Goal: Navigation & Orientation: Find specific page/section

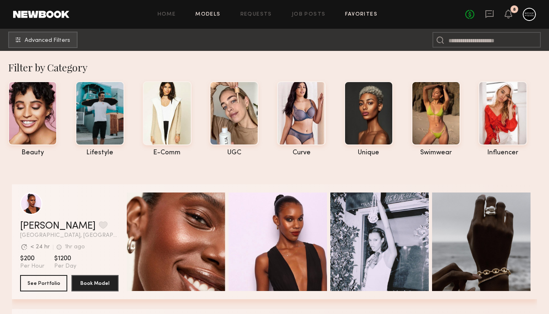
click at [349, 14] on link "Favorites" at bounding box center [361, 14] width 32 height 5
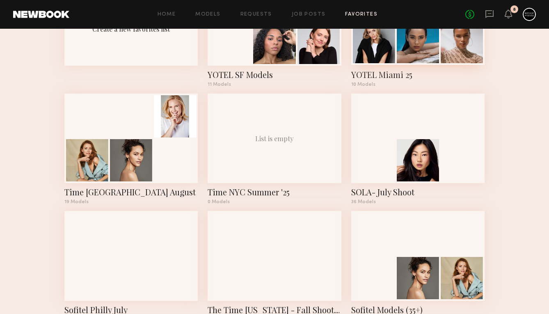
scroll to position [108, 0]
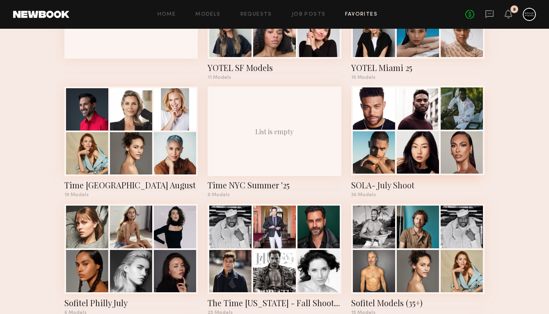
click at [416, 109] on div at bounding box center [417, 108] width 42 height 42
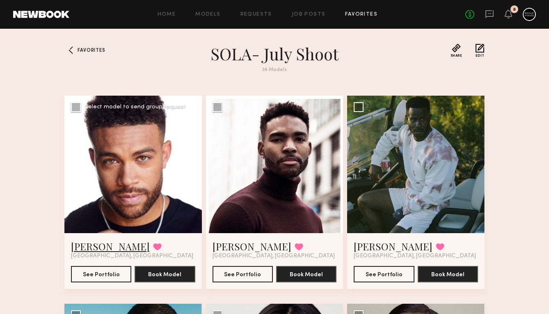
click at [84, 242] on link "Zach S." at bounding box center [110, 245] width 79 height 13
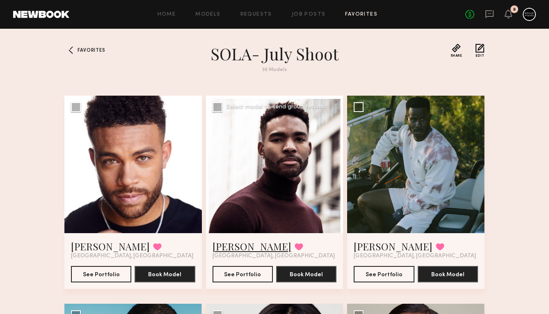
click at [227, 247] on link "Colin A." at bounding box center [251, 245] width 79 height 13
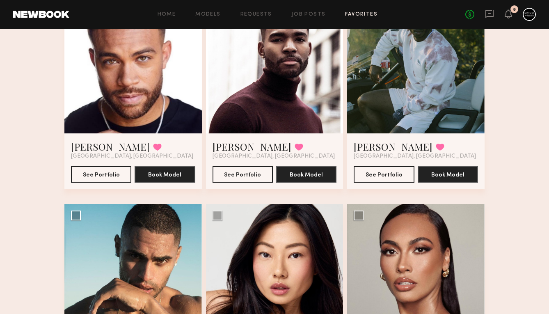
scroll to position [166, 0]
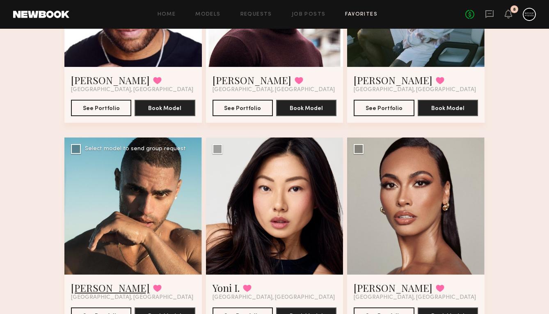
click at [82, 283] on link "Ryan K." at bounding box center [110, 287] width 79 height 13
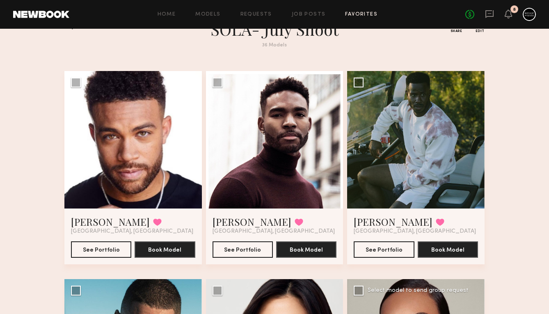
scroll to position [0, 0]
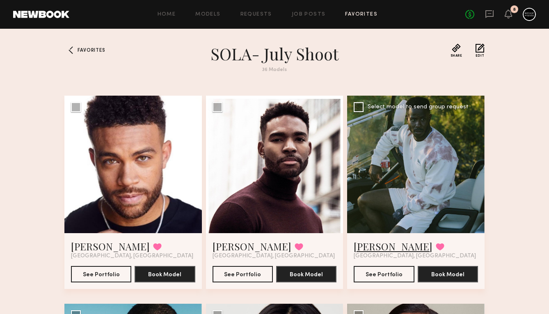
click at [375, 248] on link "Wilson L." at bounding box center [392, 245] width 79 height 13
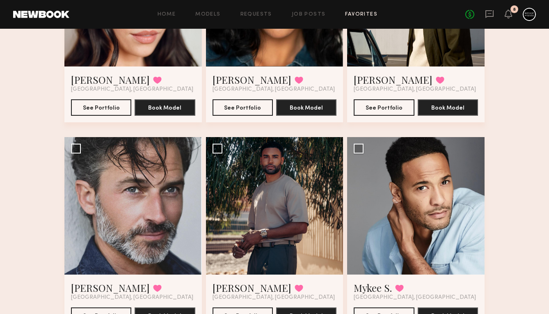
scroll to position [588, 0]
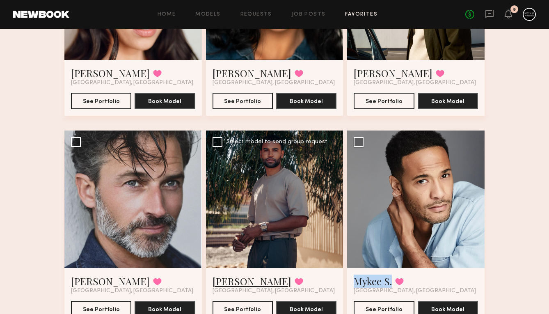
click at [237, 280] on link "Tommie C." at bounding box center [251, 280] width 79 height 13
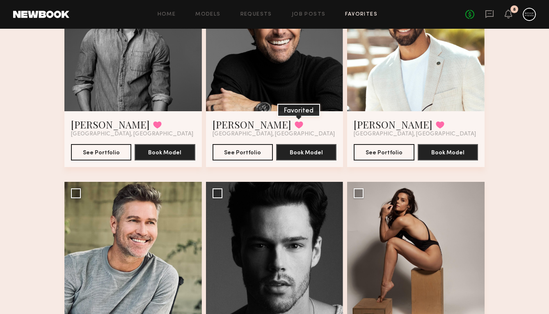
scroll to position [957, 0]
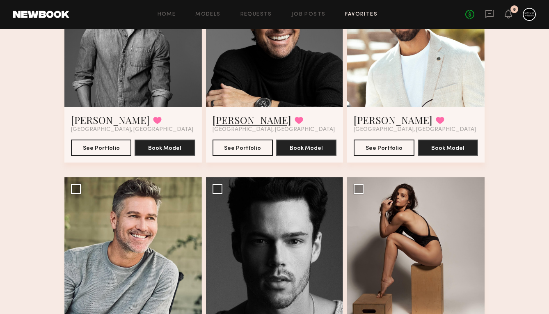
click at [224, 116] on link "Bobby V." at bounding box center [251, 119] width 79 height 13
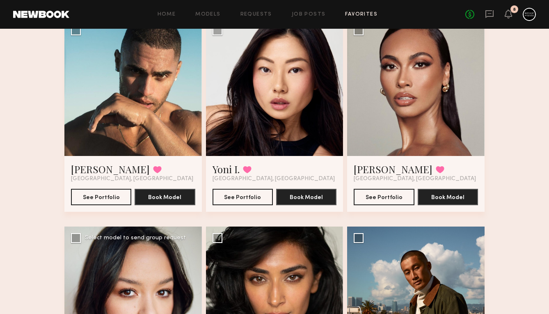
scroll to position [276, 0]
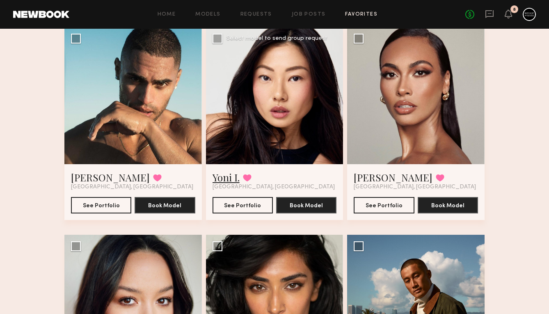
click at [223, 175] on link "Yoni I." at bounding box center [225, 177] width 27 height 13
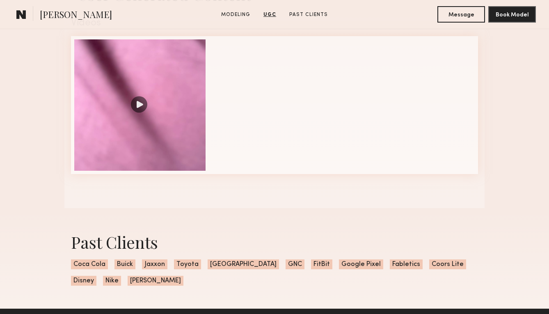
scroll to position [802, 0]
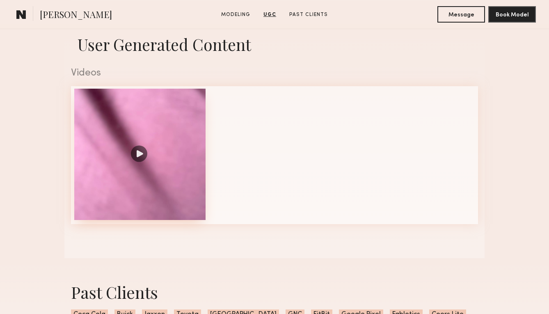
click at [147, 153] on div at bounding box center [139, 154] width 131 height 131
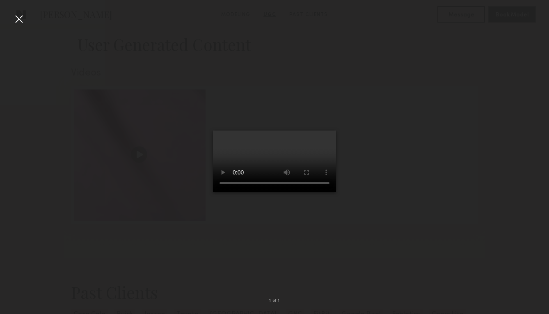
click at [393, 173] on div at bounding box center [274, 150] width 549 height 274
click at [21, 18] on div at bounding box center [18, 18] width 13 height 13
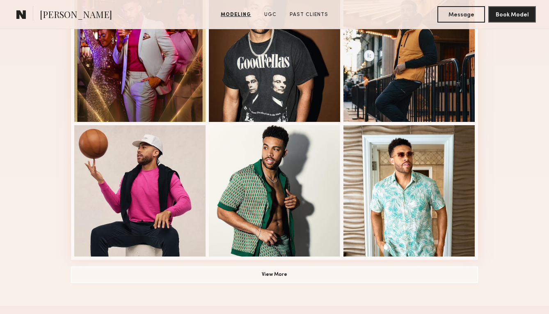
scroll to position [588, 0]
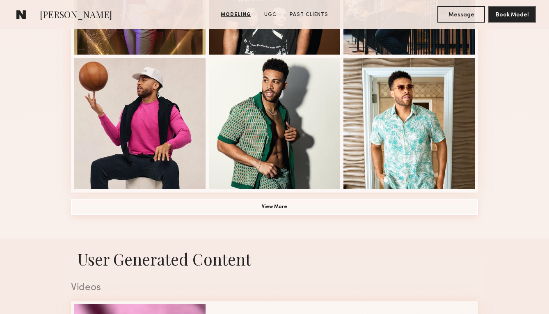
click at [213, 205] on button "View More" at bounding box center [274, 206] width 407 height 16
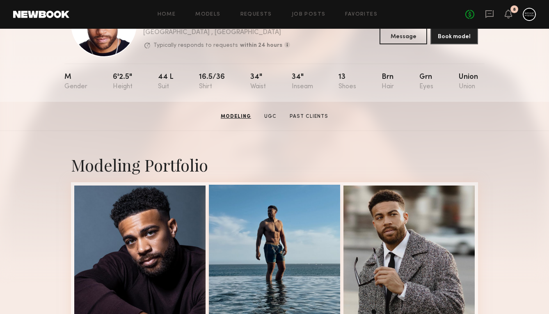
scroll to position [0, 0]
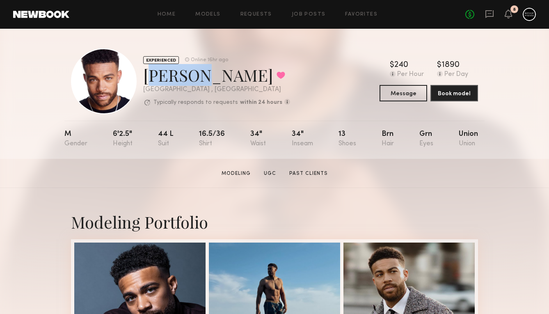
drag, startPoint x: 190, startPoint y: 77, endPoint x: 145, endPoint y: 76, distance: 45.1
click at [145, 76] on div "Zach S. Favorited" at bounding box center [216, 75] width 147 height 22
copy div "Zach S"
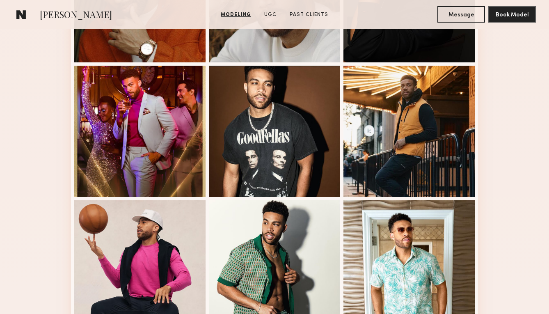
scroll to position [447, 0]
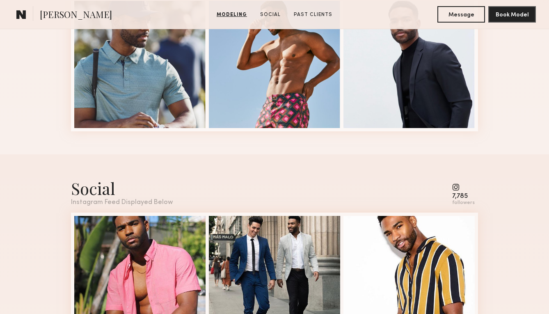
scroll to position [651, 0]
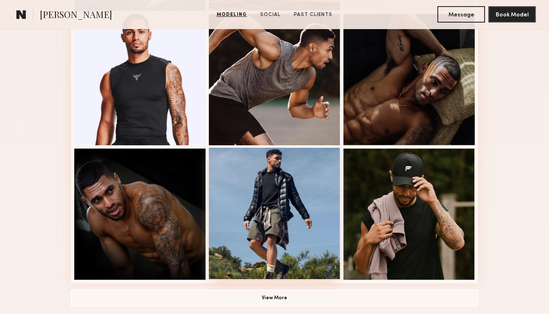
scroll to position [676, 0]
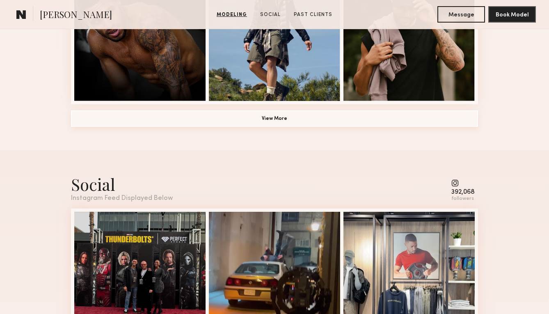
click at [304, 114] on button "View More" at bounding box center [274, 118] width 407 height 16
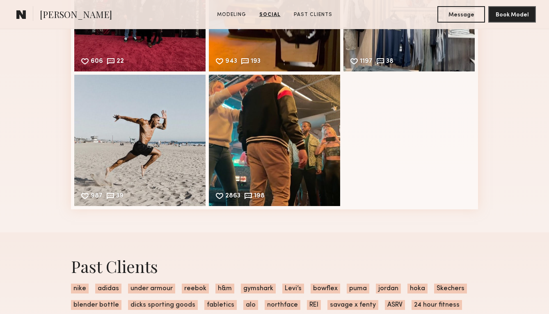
scroll to position [1459, 0]
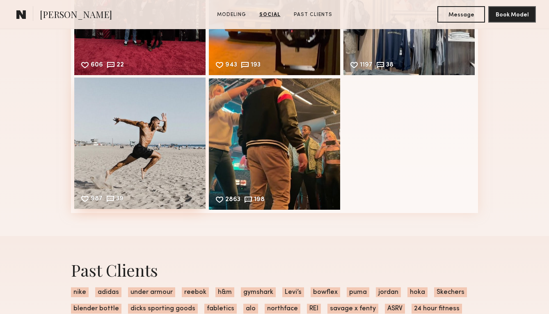
click at [150, 103] on div "987 39 Likes & comments displayed to show model’s engagement" at bounding box center [139, 142] width 131 height 131
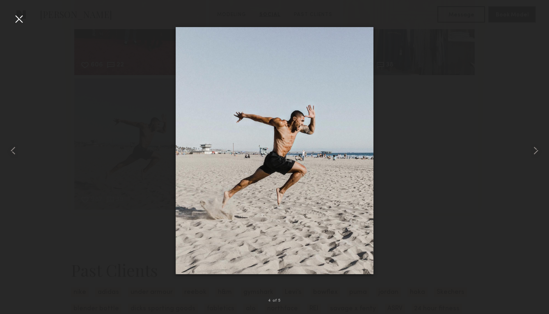
click at [491, 132] on div at bounding box center [274, 150] width 549 height 274
click at [500, 110] on div at bounding box center [274, 150] width 549 height 274
click at [17, 18] on div at bounding box center [18, 18] width 13 height 13
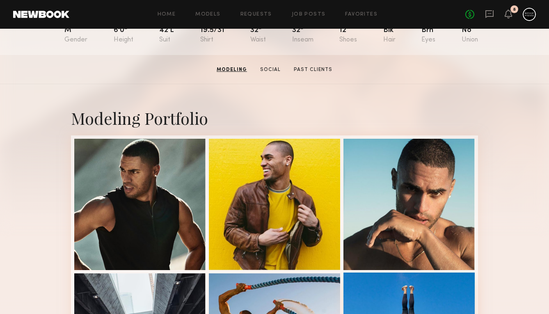
scroll to position [0, 0]
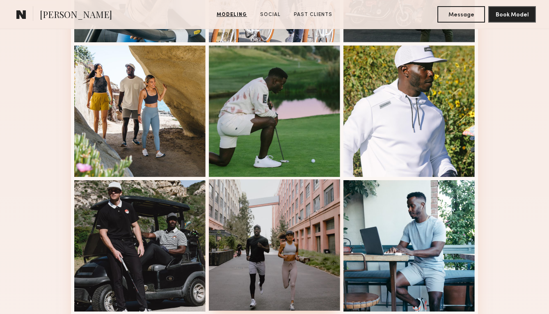
scroll to position [316, 0]
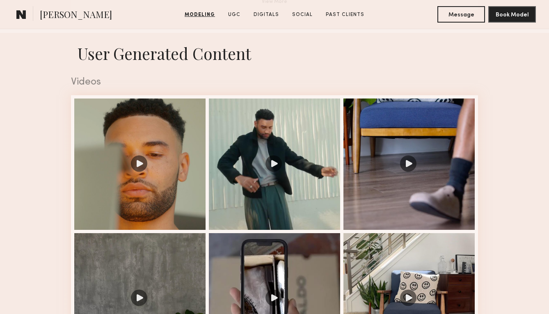
scroll to position [894, 0]
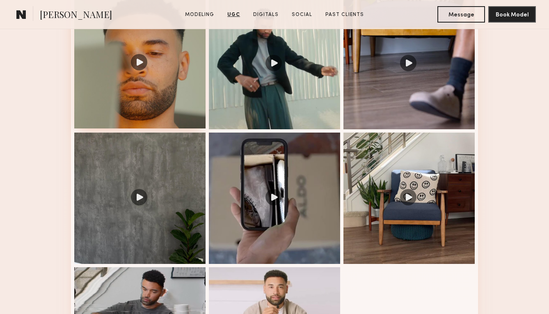
click at [189, 81] on div at bounding box center [139, 62] width 131 height 131
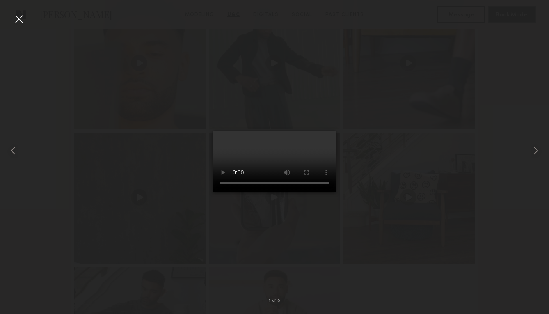
click at [16, 18] on div at bounding box center [18, 18] width 13 height 13
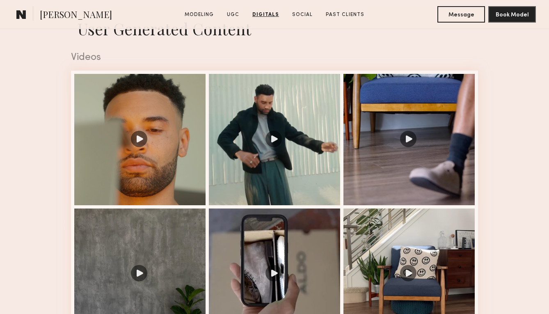
scroll to position [777, 0]
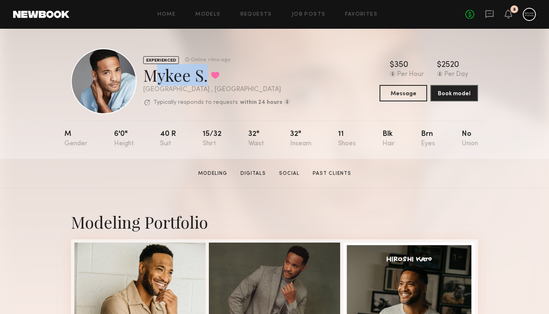
drag, startPoint x: 205, startPoint y: 71, endPoint x: 144, endPoint y: 75, distance: 61.2
click at [144, 75] on div "Mykee S. Favorited" at bounding box center [216, 75] width 147 height 22
copy div "Mykee S"
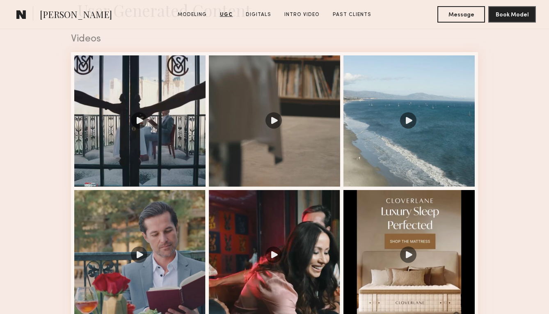
scroll to position [847, 0]
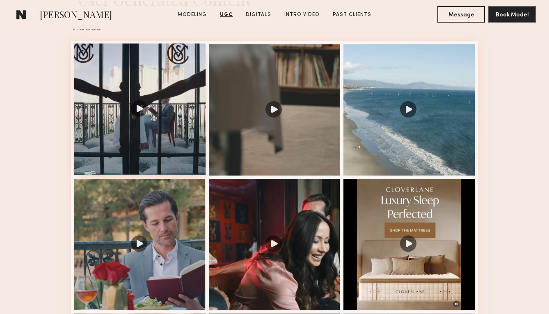
click at [176, 137] on div at bounding box center [139, 108] width 131 height 131
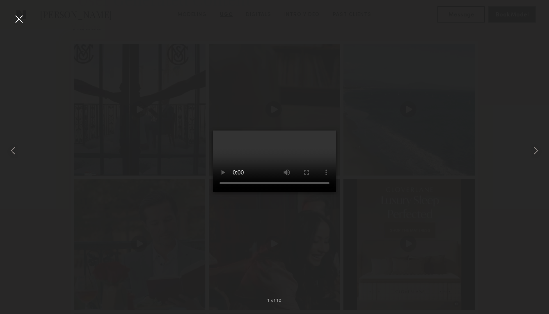
click at [495, 71] on div at bounding box center [274, 150] width 549 height 274
click at [18, 16] on div at bounding box center [18, 18] width 13 height 13
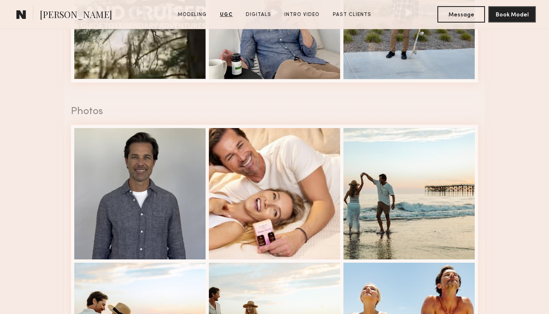
scroll to position [1473, 0]
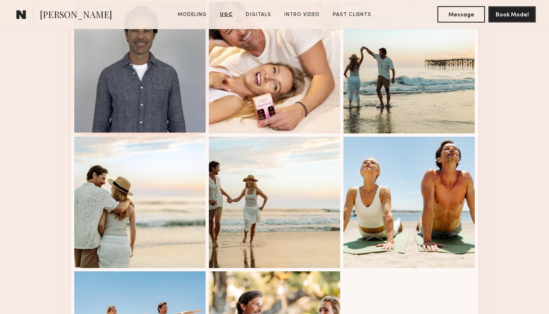
click at [163, 106] on div at bounding box center [139, 66] width 131 height 131
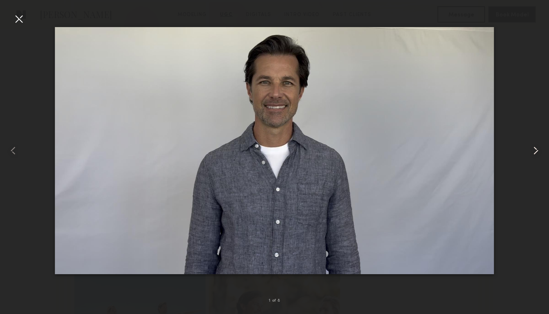
click at [542, 146] on div at bounding box center [537, 150] width 22 height 274
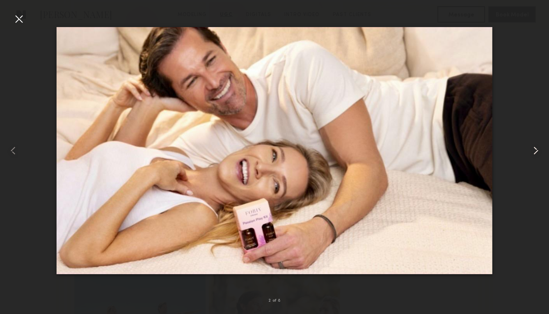
click at [539, 146] on common-icon at bounding box center [535, 150] width 13 height 13
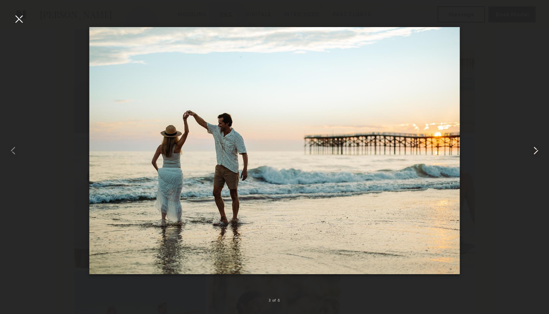
click at [539, 146] on common-icon at bounding box center [535, 150] width 13 height 13
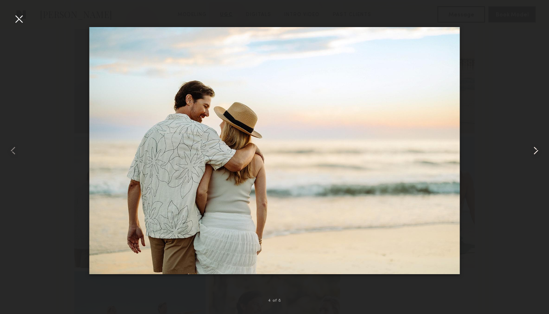
click at [539, 146] on common-icon at bounding box center [535, 150] width 13 height 13
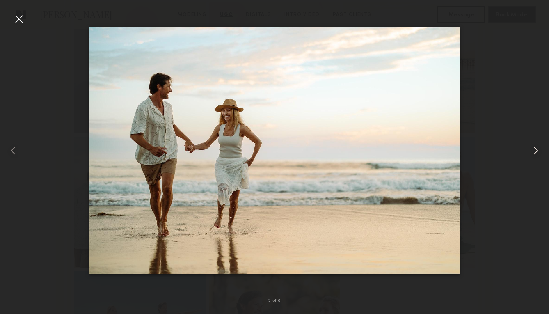
click at [539, 146] on common-icon at bounding box center [535, 150] width 13 height 13
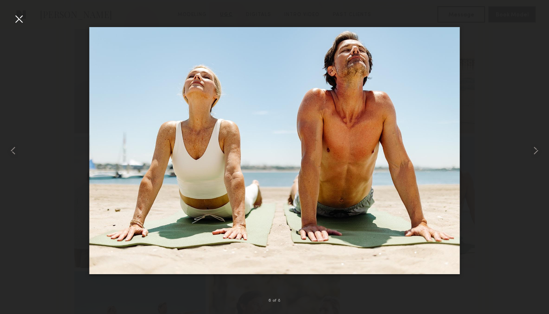
click at [21, 17] on div at bounding box center [18, 18] width 13 height 13
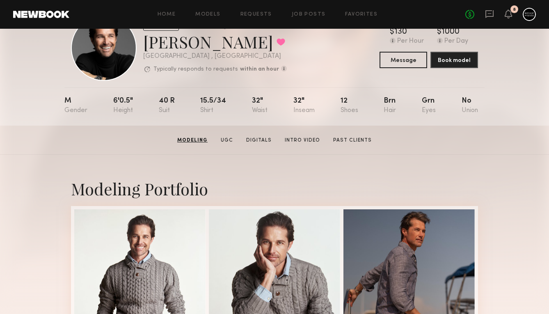
scroll to position [0, 0]
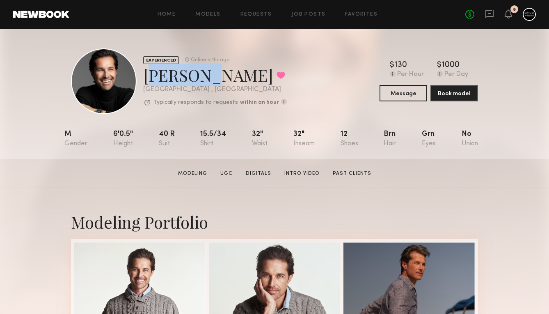
drag, startPoint x: 202, startPoint y: 70, endPoint x: 145, endPoint y: 73, distance: 56.7
click at [145, 73] on div "Bobby V. Favorited" at bounding box center [215, 75] width 144 height 22
copy div "Bobby V"
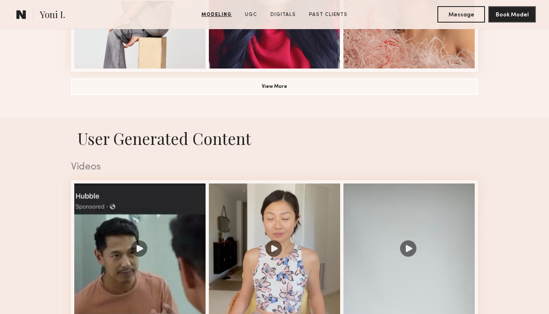
scroll to position [746, 0]
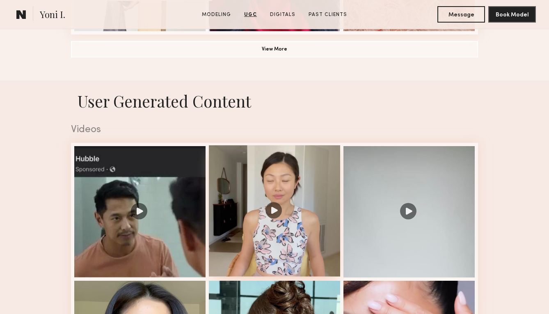
click at [303, 195] on div at bounding box center [274, 210] width 131 height 131
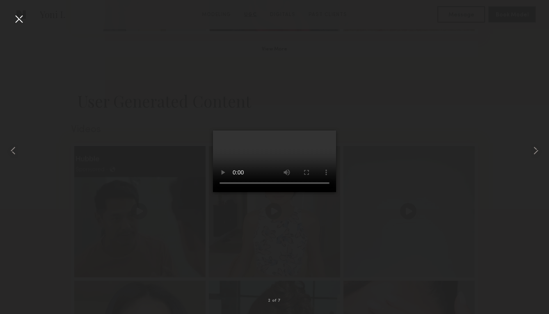
click at [524, 100] on div at bounding box center [274, 150] width 549 height 274
click at [21, 21] on div at bounding box center [18, 18] width 13 height 13
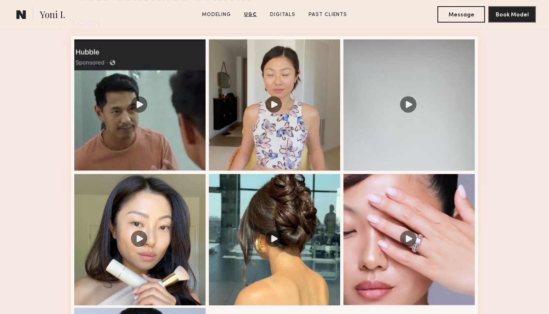
scroll to position [779, 0]
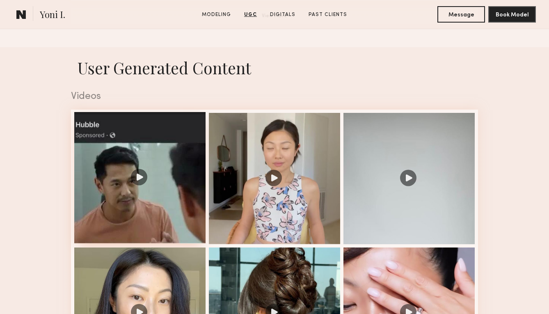
click at [175, 193] on div at bounding box center [139, 177] width 131 height 131
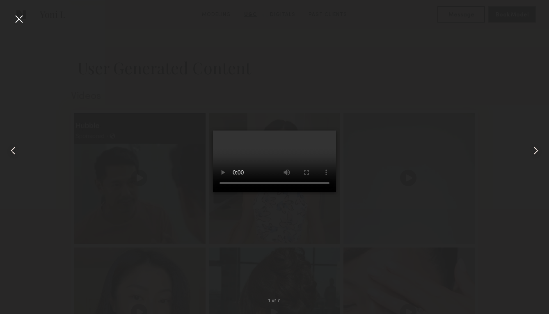
click at [534, 144] on common-icon at bounding box center [535, 150] width 13 height 13
click at [534, 145] on common-icon at bounding box center [535, 150] width 13 height 13
click at [12, 147] on common-icon at bounding box center [13, 150] width 13 height 13
click at [526, 103] on div at bounding box center [274, 150] width 549 height 274
click at [16, 19] on div at bounding box center [18, 18] width 13 height 13
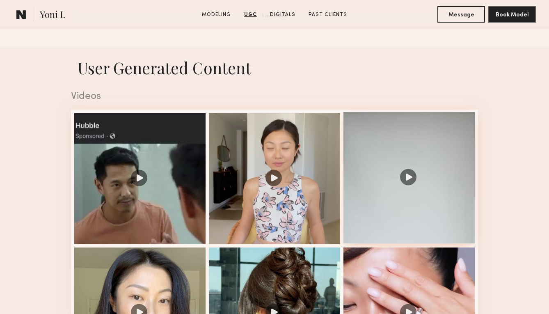
click at [417, 216] on div at bounding box center [408, 177] width 131 height 131
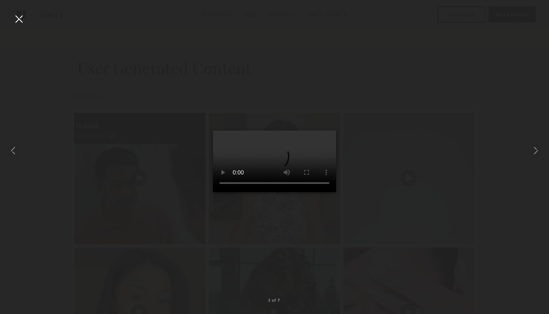
click at [258, 192] on video at bounding box center [274, 161] width 123 height 62
click at [417, 155] on div at bounding box center [274, 150] width 549 height 274
click at [20, 15] on div at bounding box center [18, 18] width 13 height 13
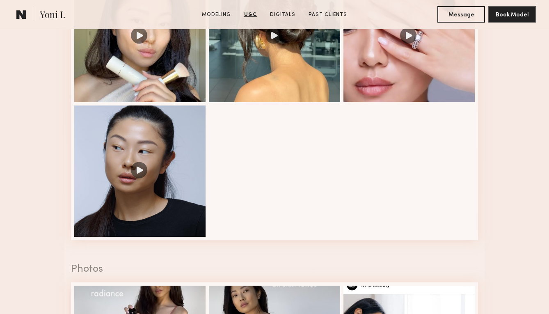
scroll to position [1022, 0]
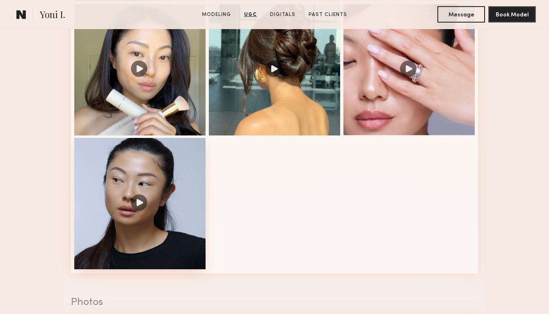
click at [175, 176] on div at bounding box center [139, 203] width 131 height 131
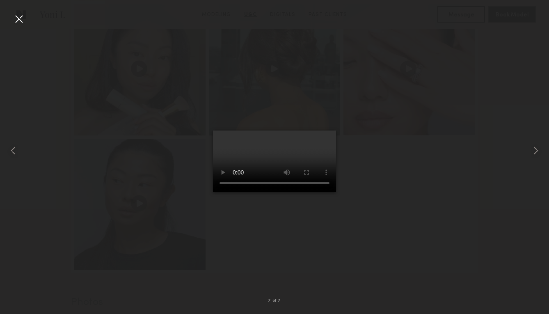
click at [416, 161] on div at bounding box center [274, 150] width 549 height 274
click at [19, 17] on div at bounding box center [18, 18] width 13 height 13
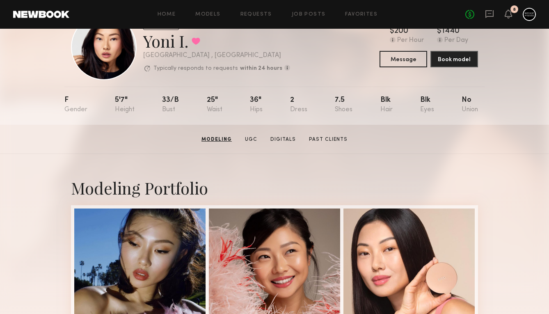
scroll to position [0, 0]
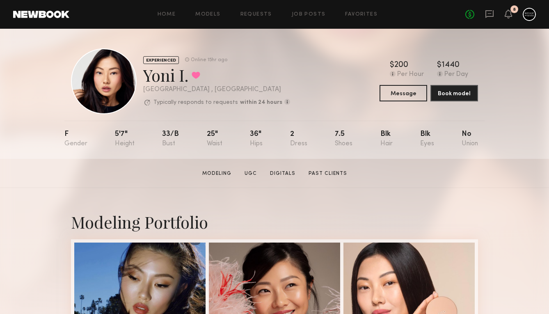
drag, startPoint x: 187, startPoint y: 77, endPoint x: 145, endPoint y: 77, distance: 42.6
click at [145, 77] on div "Yoni I. Favorited" at bounding box center [216, 75] width 147 height 22
copy div "Yoni I."
